Goal: Information Seeking & Learning: Learn about a topic

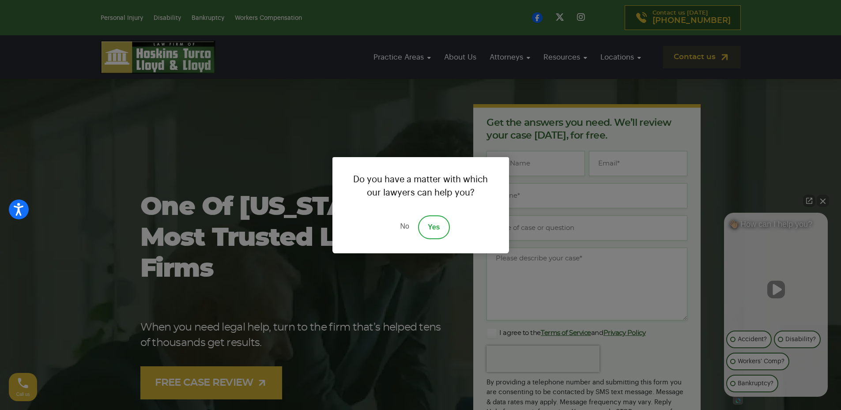
click at [401, 227] on link "No" at bounding box center [404, 228] width 27 height 24
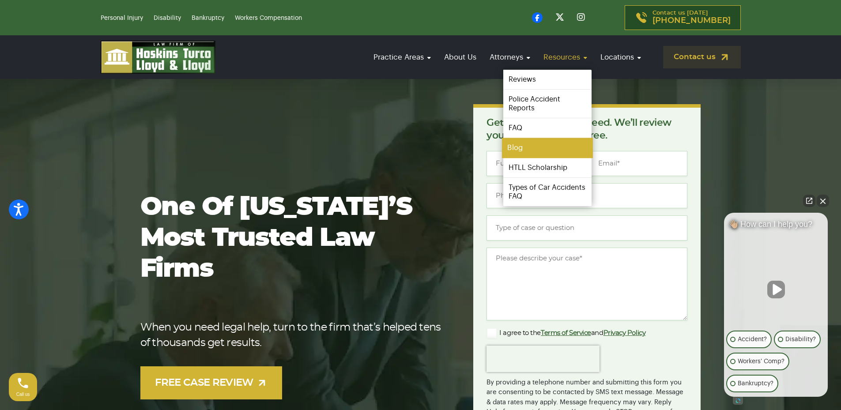
click at [522, 142] on link "Blog" at bounding box center [547, 148] width 91 height 20
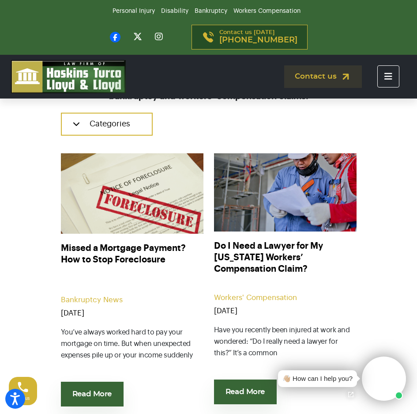
scroll to position [221, 0]
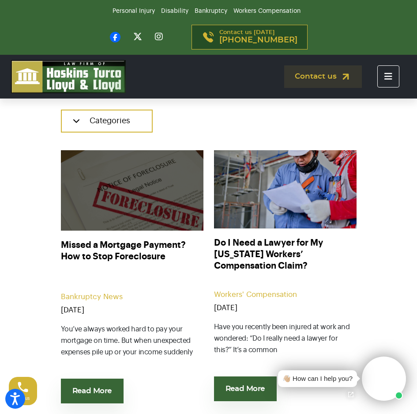
click at [133, 212] on img at bounding box center [131, 190] width 157 height 88
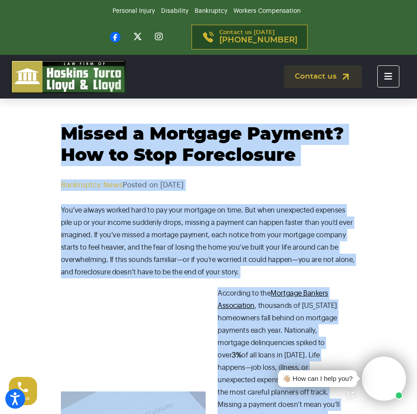
drag, startPoint x: 190, startPoint y: 333, endPoint x: 61, endPoint y: 128, distance: 242.6
copy body "Loremi d Sitametc Adipisc? Eli se Doei Temporincid Utlaboreet Dolo Magnaa en Ad…"
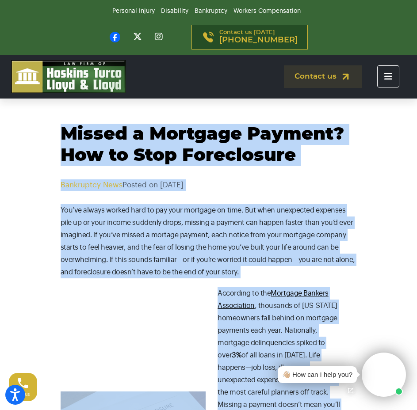
click at [261, 187] on p "Bankruptcy News Posted on [DATE]" at bounding box center [209, 184] width 296 height 11
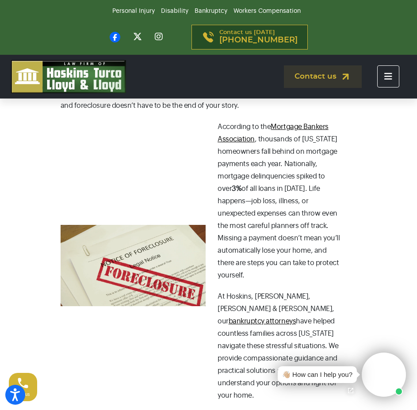
scroll to position [147, 0]
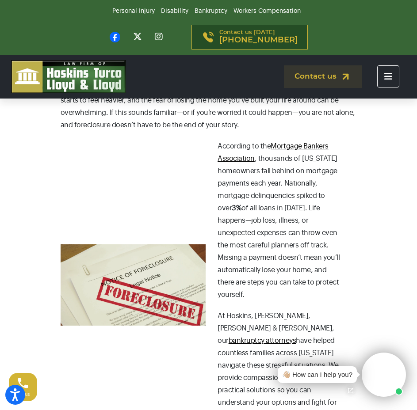
click at [152, 250] on img at bounding box center [133, 285] width 145 height 82
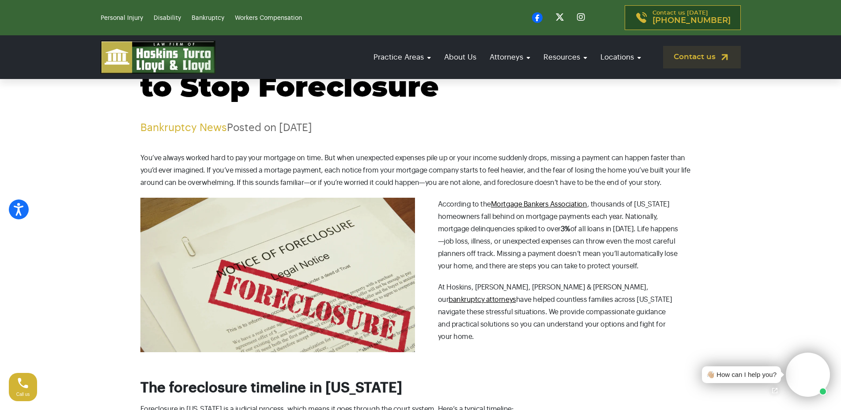
scroll to position [74, 0]
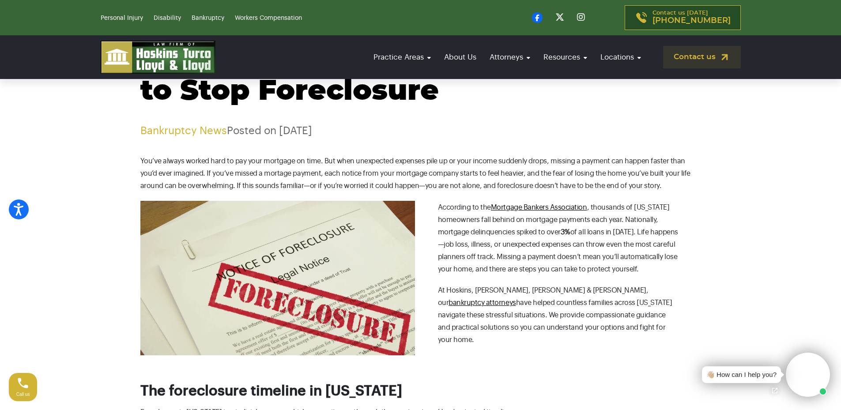
drag, startPoint x: 140, startPoint y: 200, endPoint x: 237, endPoint y: 269, distance: 119.0
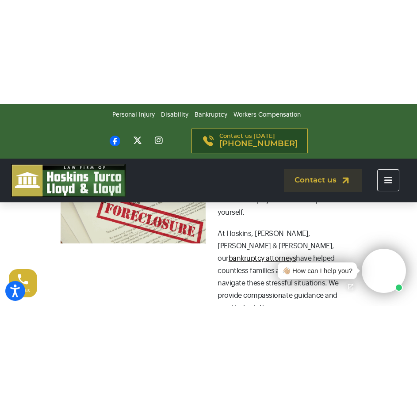
scroll to position [368, 0]
